Goal: Task Accomplishment & Management: Complete application form

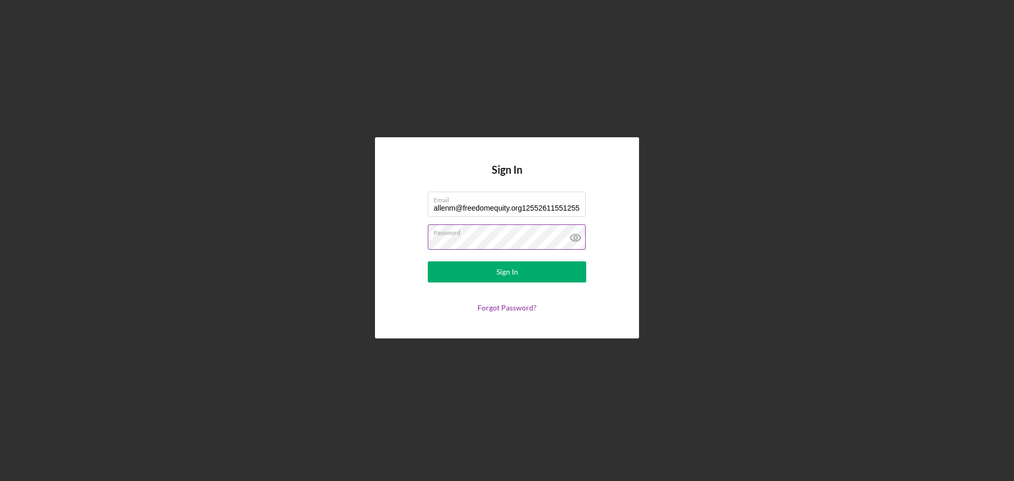
type input "allenm@freedomequity.org125526115512552"
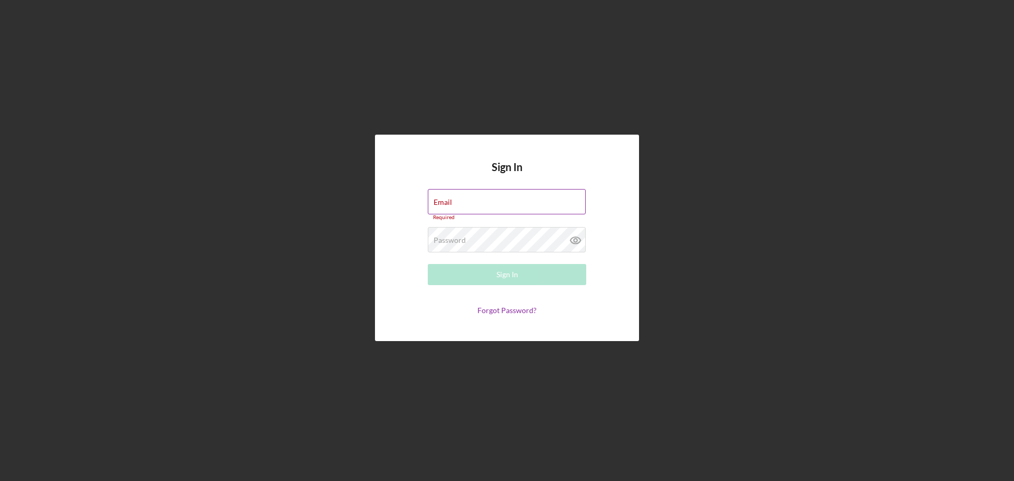
click at [453, 207] on input "Email" at bounding box center [507, 201] width 158 height 25
